Goal: Register for event/course

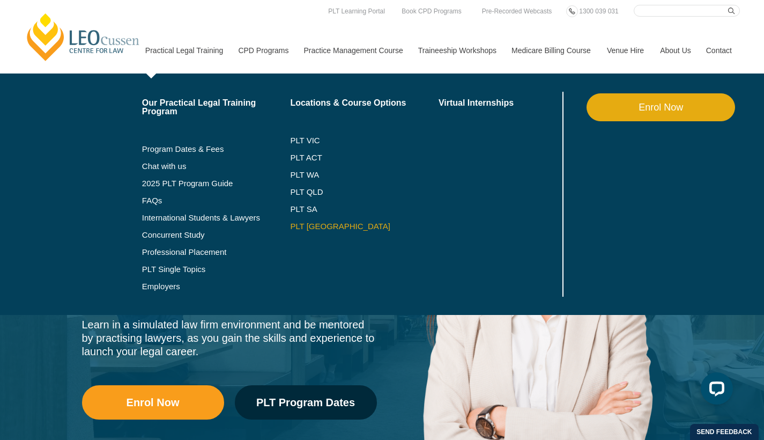
click at [293, 230] on link "PLT [GEOGRAPHIC_DATA]" at bounding box center [364, 226] width 149 height 9
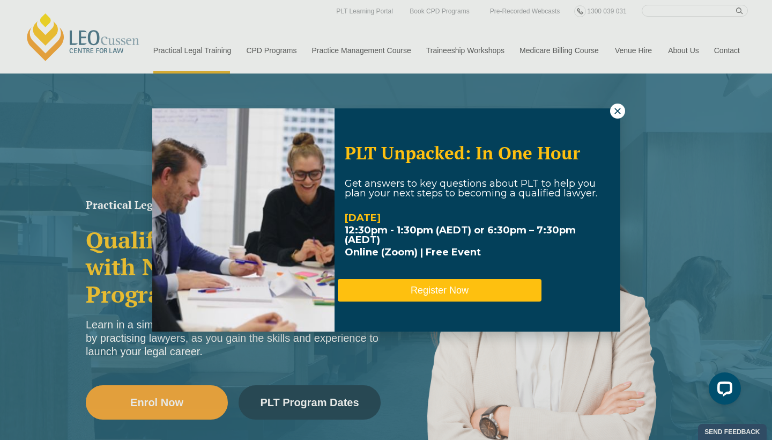
click at [449, 283] on button "Register Now" at bounding box center [440, 290] width 204 height 23
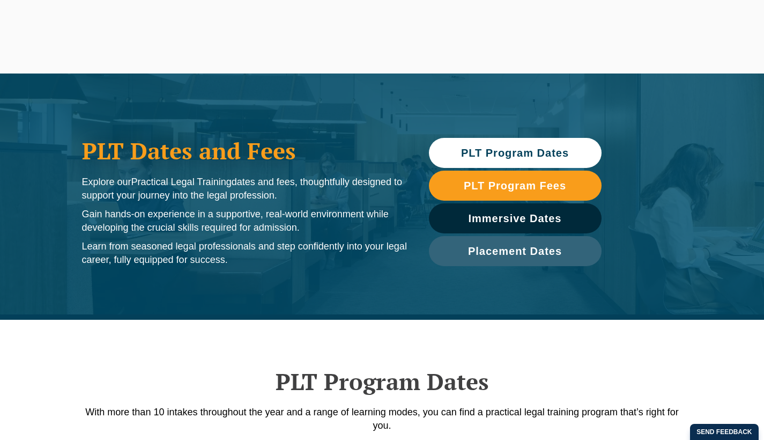
click at [531, 150] on span "PLT Program Dates" at bounding box center [515, 152] width 108 height 11
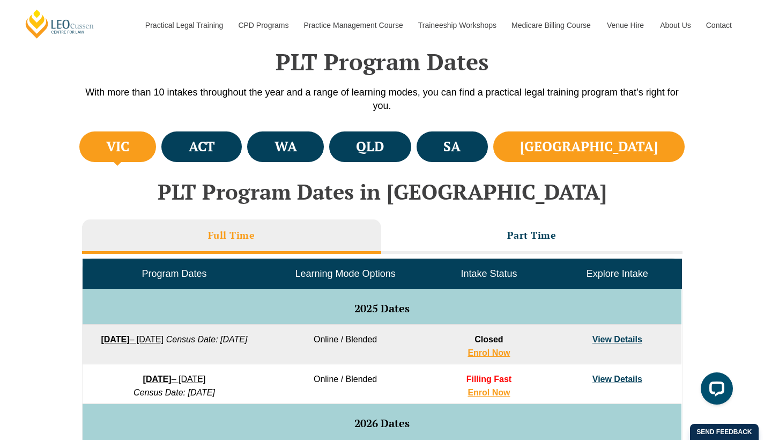
click at [626, 150] on h4 "[GEOGRAPHIC_DATA]" at bounding box center [589, 147] width 138 height 18
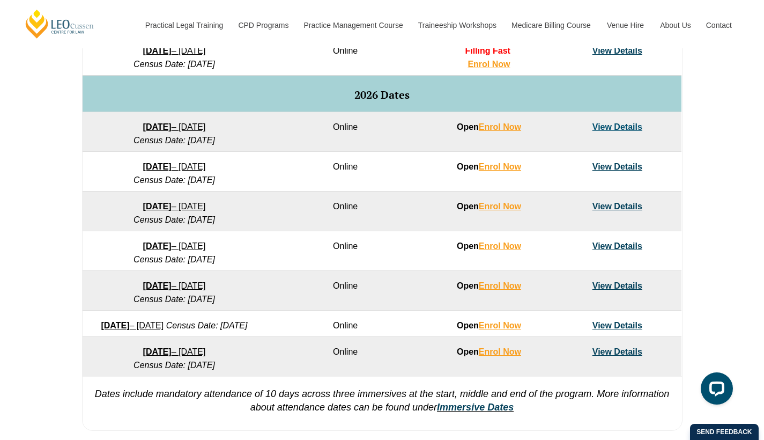
scroll to position [646, 0]
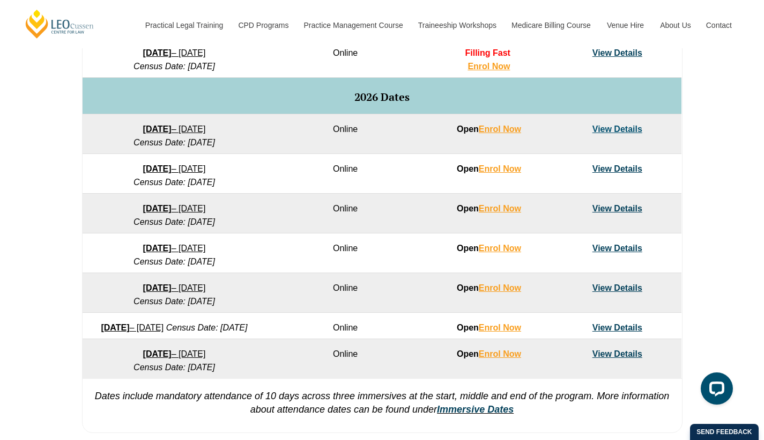
click at [606, 165] on link "View Details" at bounding box center [618, 168] width 50 height 9
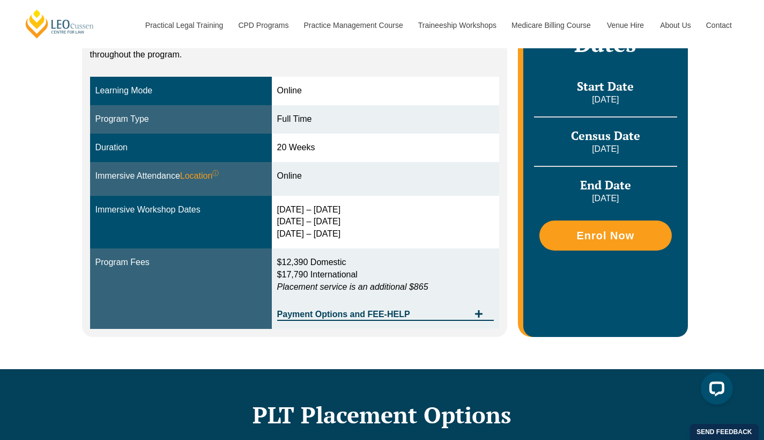
scroll to position [283, 0]
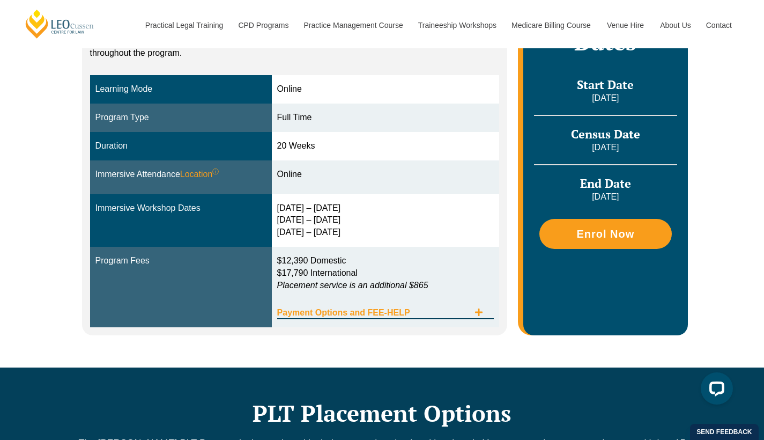
click at [471, 300] on div "Payment Options and FEE-HELP" at bounding box center [385, 308] width 217 height 22
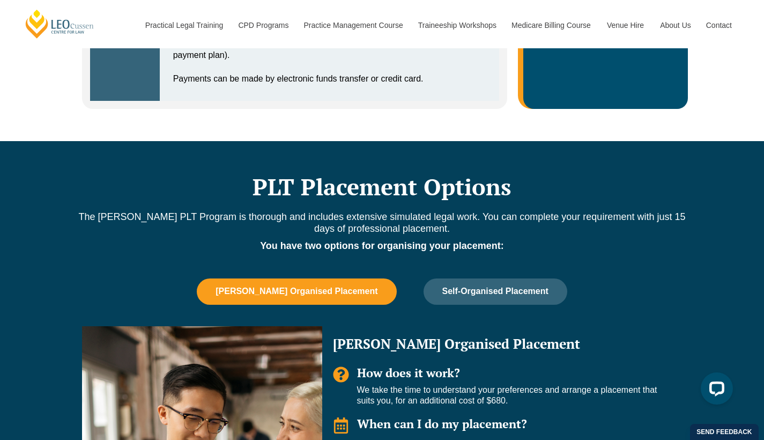
scroll to position [814, 0]
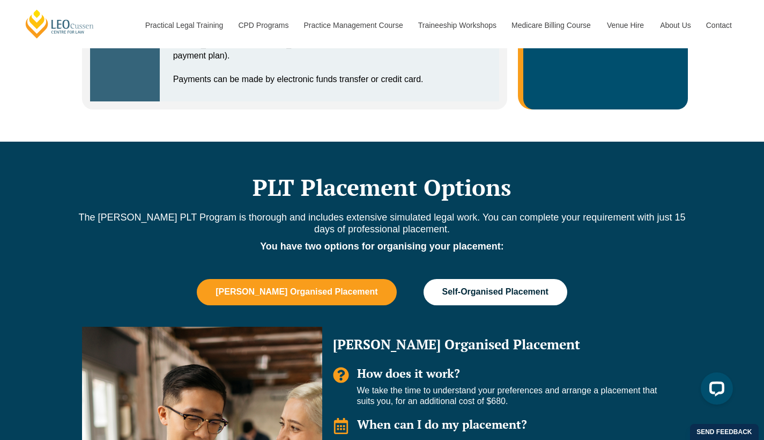
click at [474, 297] on span "Self-Organised Placement" at bounding box center [495, 292] width 106 height 10
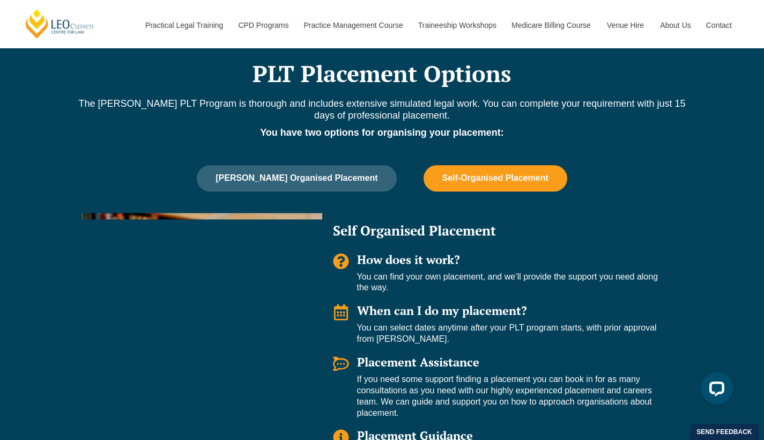
scroll to position [944, 0]
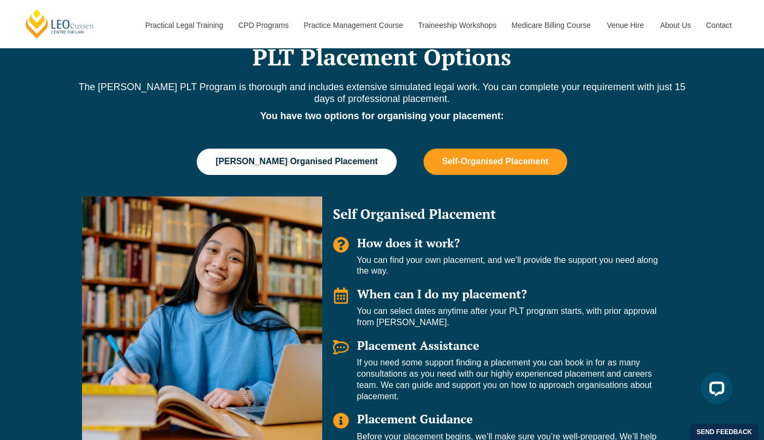
click at [332, 174] on button "[PERSON_NAME] Organised Placement" at bounding box center [296, 162] width 199 height 26
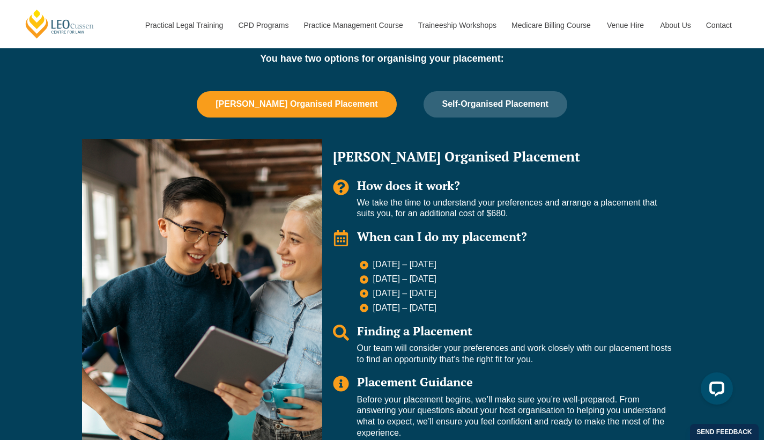
scroll to position [997, 0]
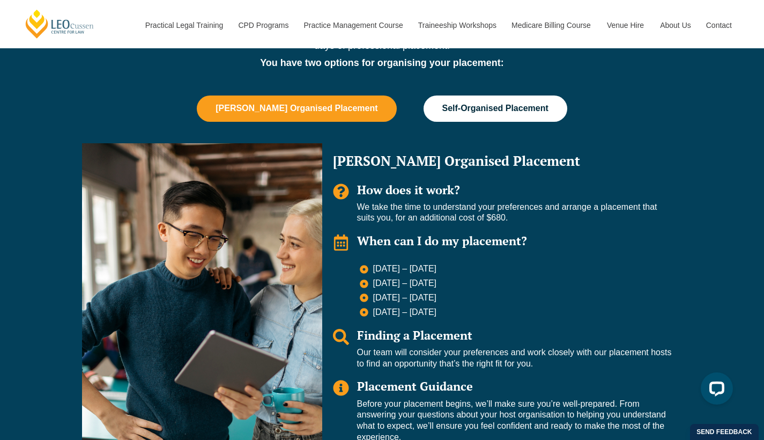
click at [506, 113] on span "Self-Organised Placement" at bounding box center [495, 109] width 106 height 10
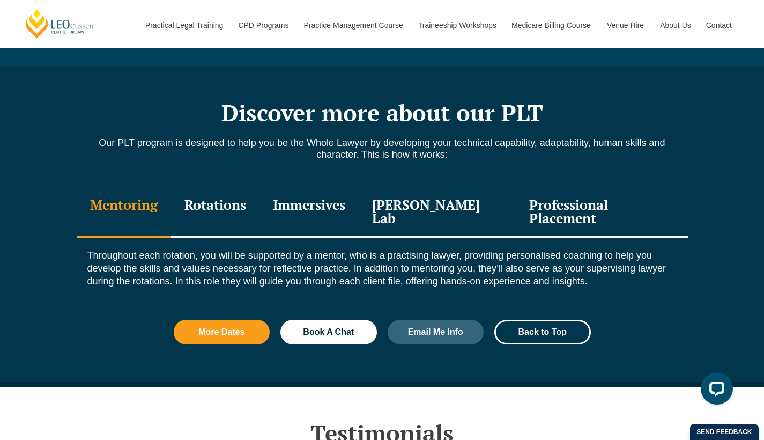
scroll to position [1391, 0]
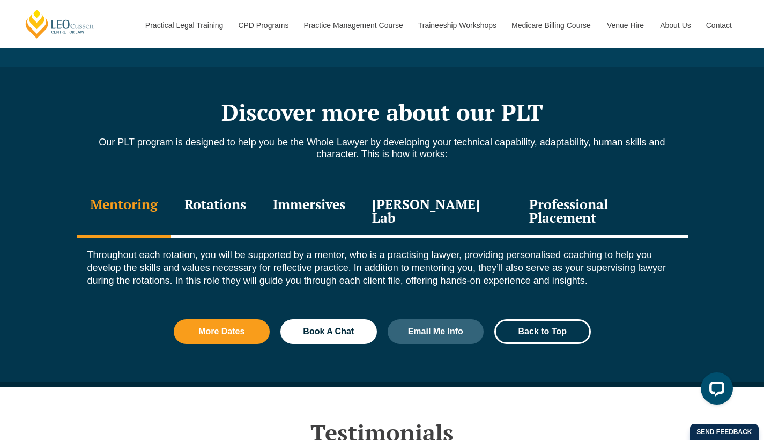
click at [242, 204] on div "Rotations" at bounding box center [215, 212] width 88 height 51
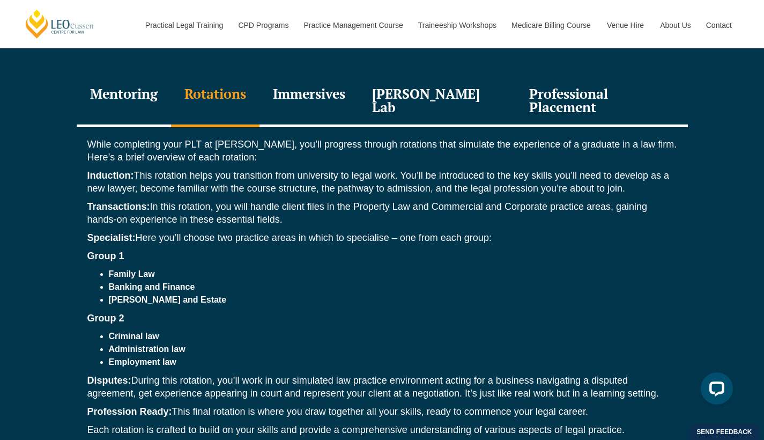
scroll to position [1500, 0]
click at [325, 102] on div "Immersives" at bounding box center [309, 102] width 99 height 51
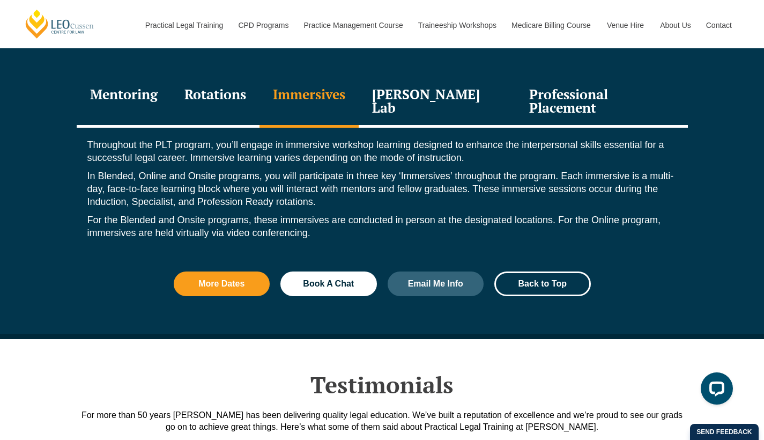
click at [405, 99] on div "Leo Justice Lab" at bounding box center [438, 102] width 158 height 51
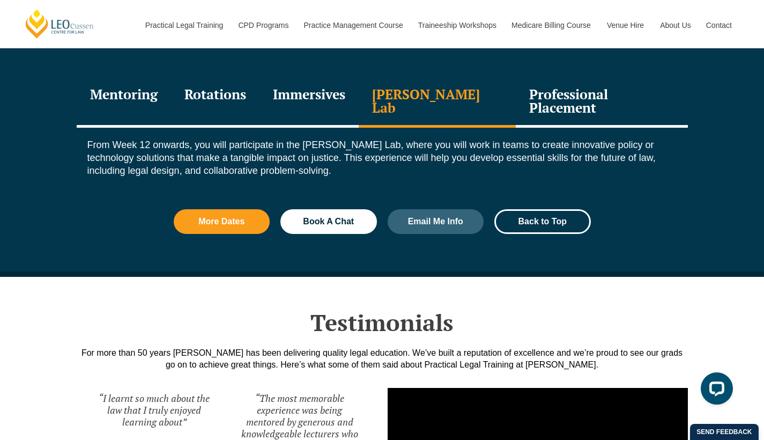
click at [521, 97] on div "Professional Placement" at bounding box center [602, 102] width 172 height 51
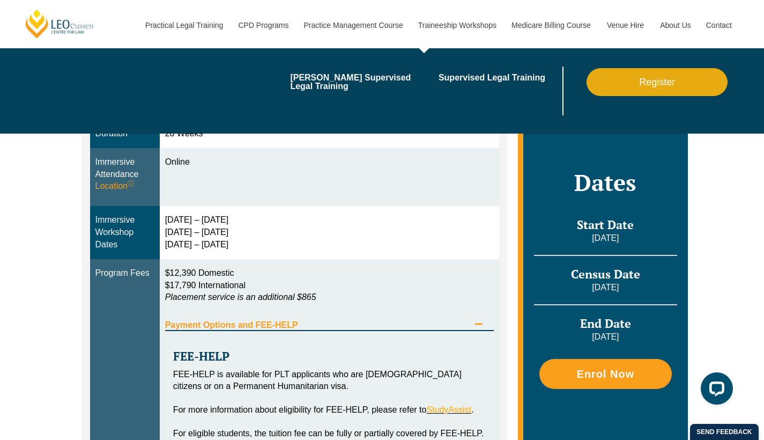
scroll to position [297, 0]
